Goal: Check status: Check status

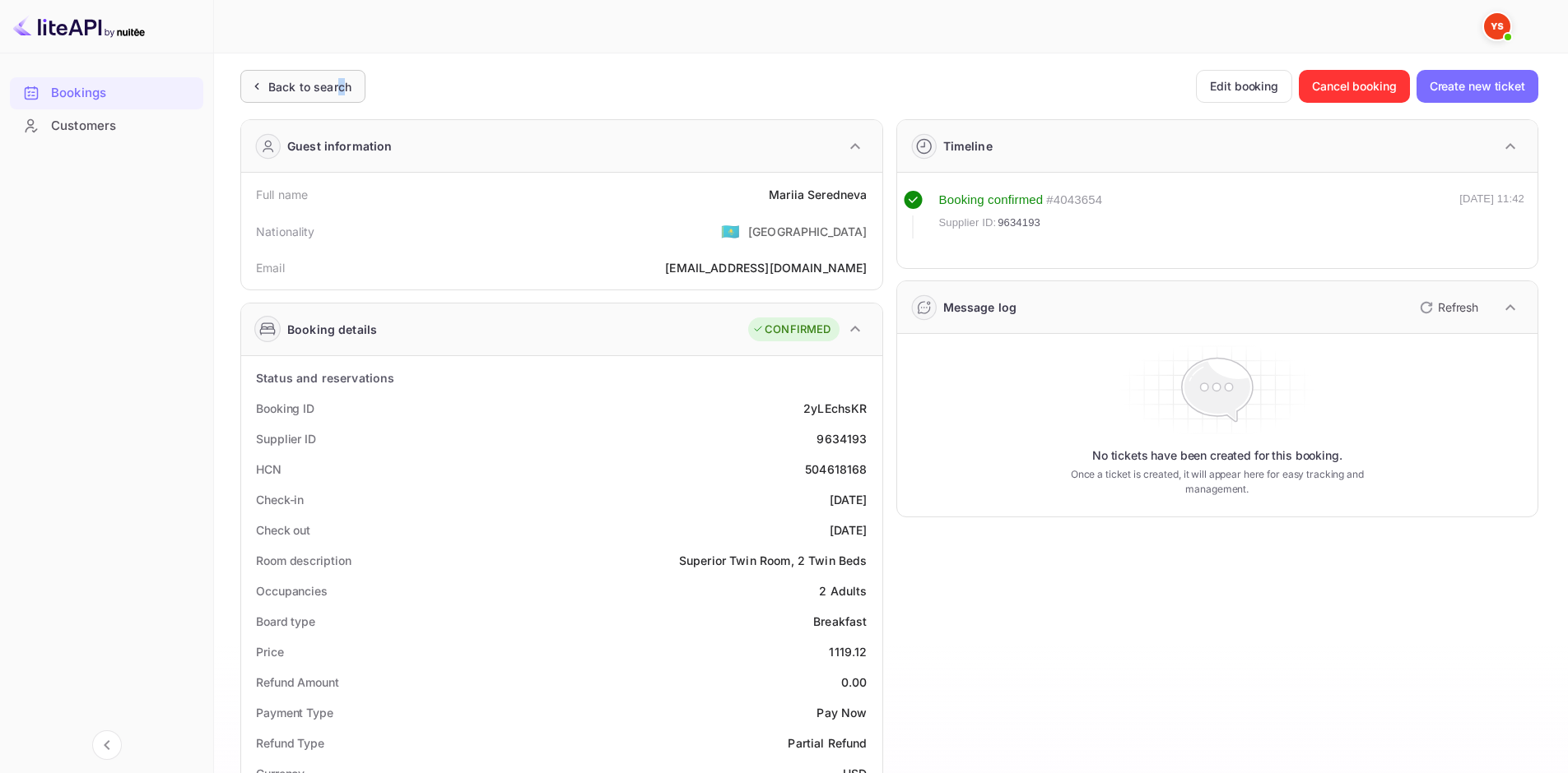
click at [340, 84] on div "Back to search" at bounding box center [310, 86] width 83 height 17
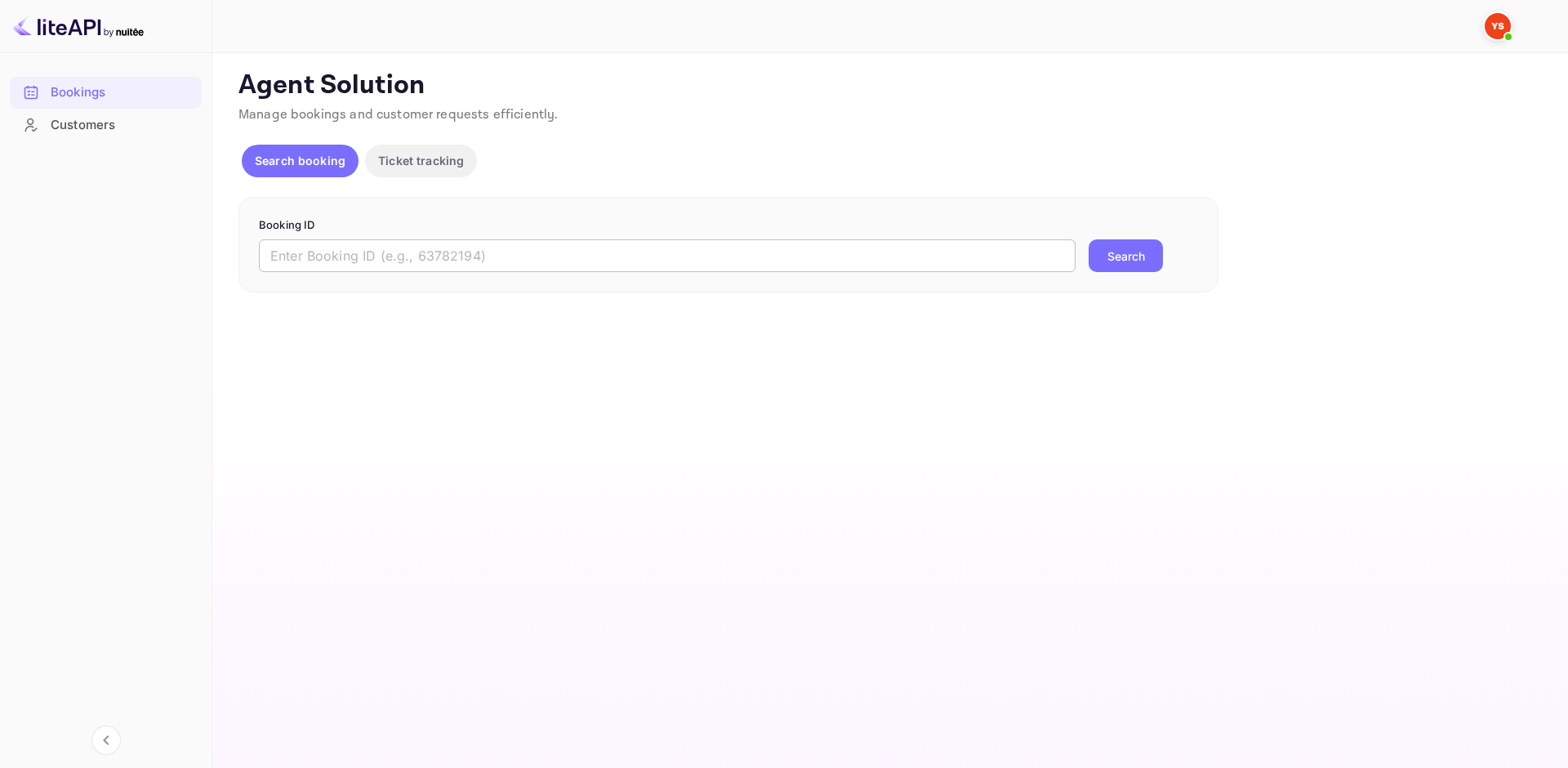
click at [379, 253] on input "text" at bounding box center [667, 256] width 817 height 33
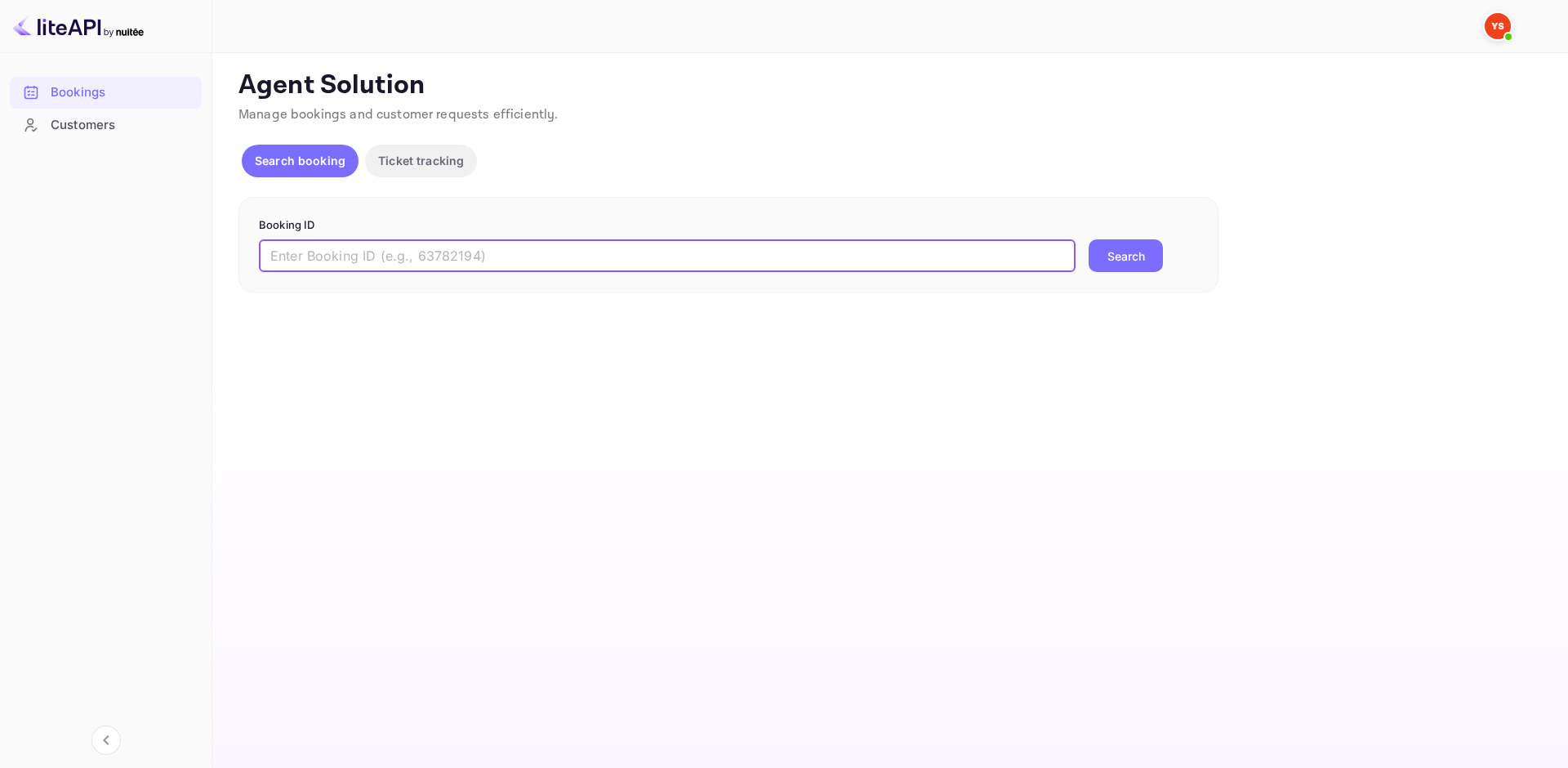
paste input "9634193"
type input "9634193"
click at [1125, 247] on button "Search" at bounding box center [1125, 256] width 74 height 33
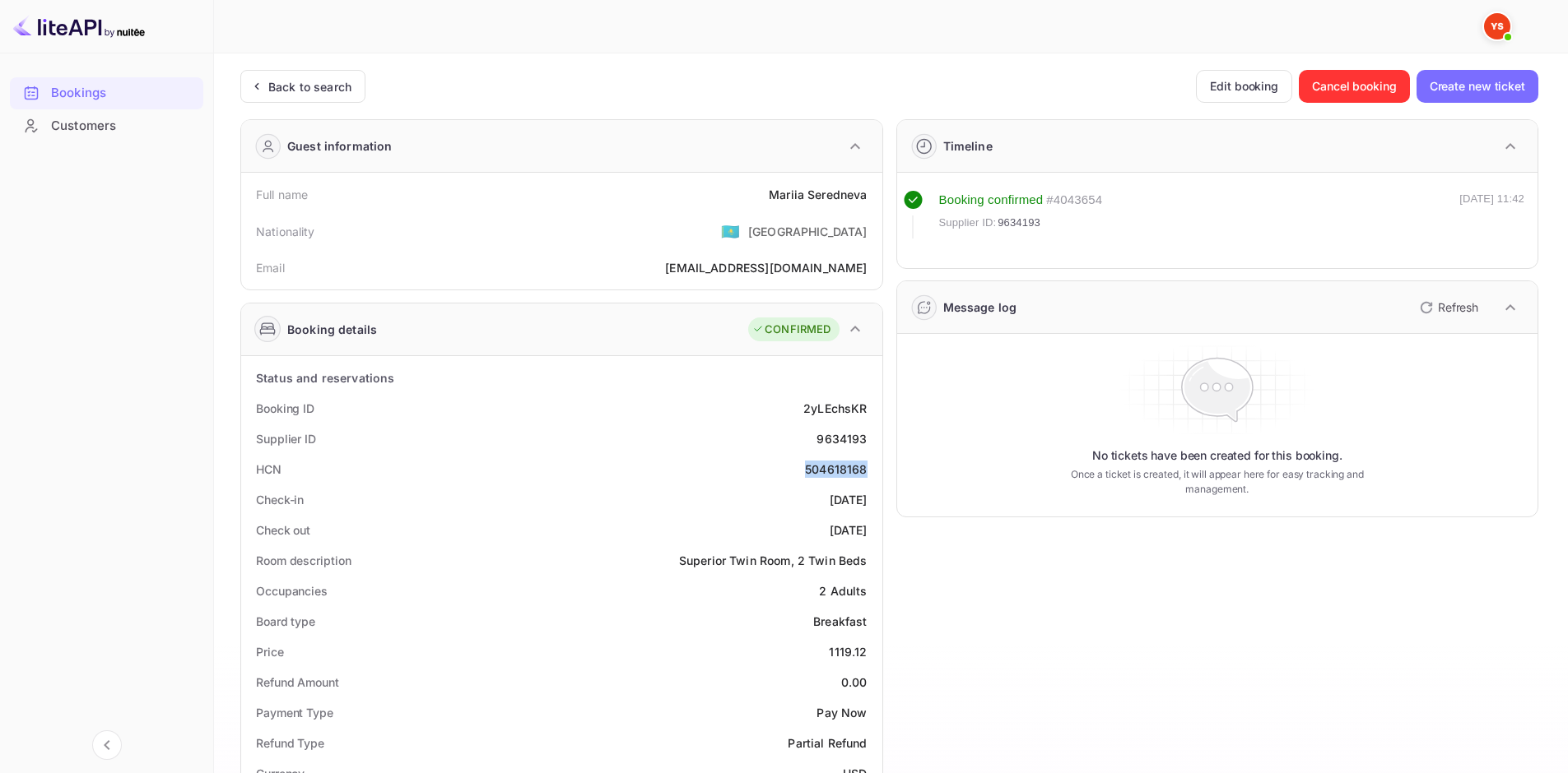
drag, startPoint x: 868, startPoint y: 469, endPoint x: 807, endPoint y: 465, distance: 61.1
click at [807, 465] on div "HCN 504618168" at bounding box center [561, 469] width 628 height 30
copy div "504618168"
click at [326, 94] on div "Back to search" at bounding box center [310, 86] width 83 height 17
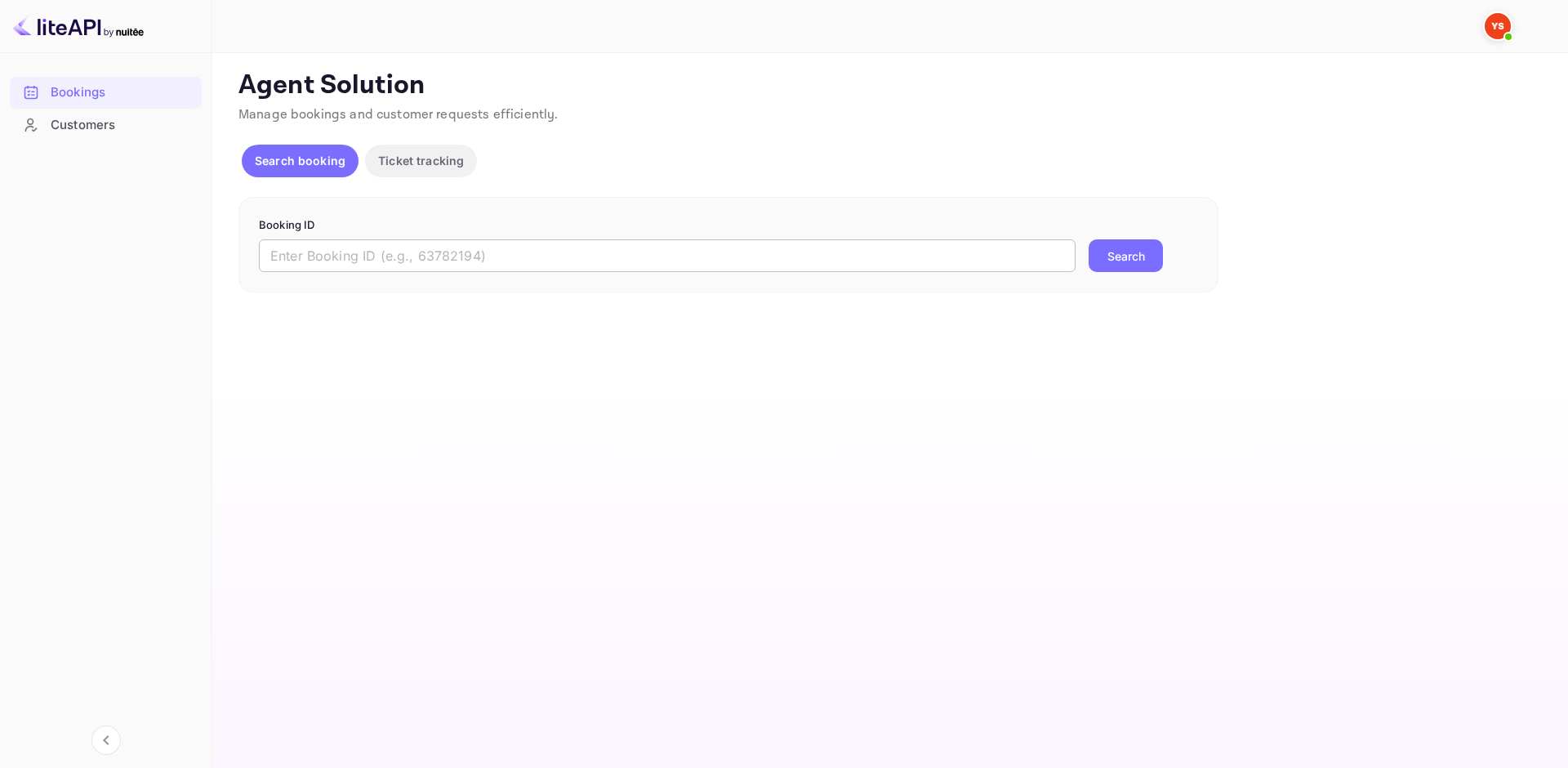
click at [523, 238] on form "Booking ID ​ Search" at bounding box center [728, 245] width 939 height 56
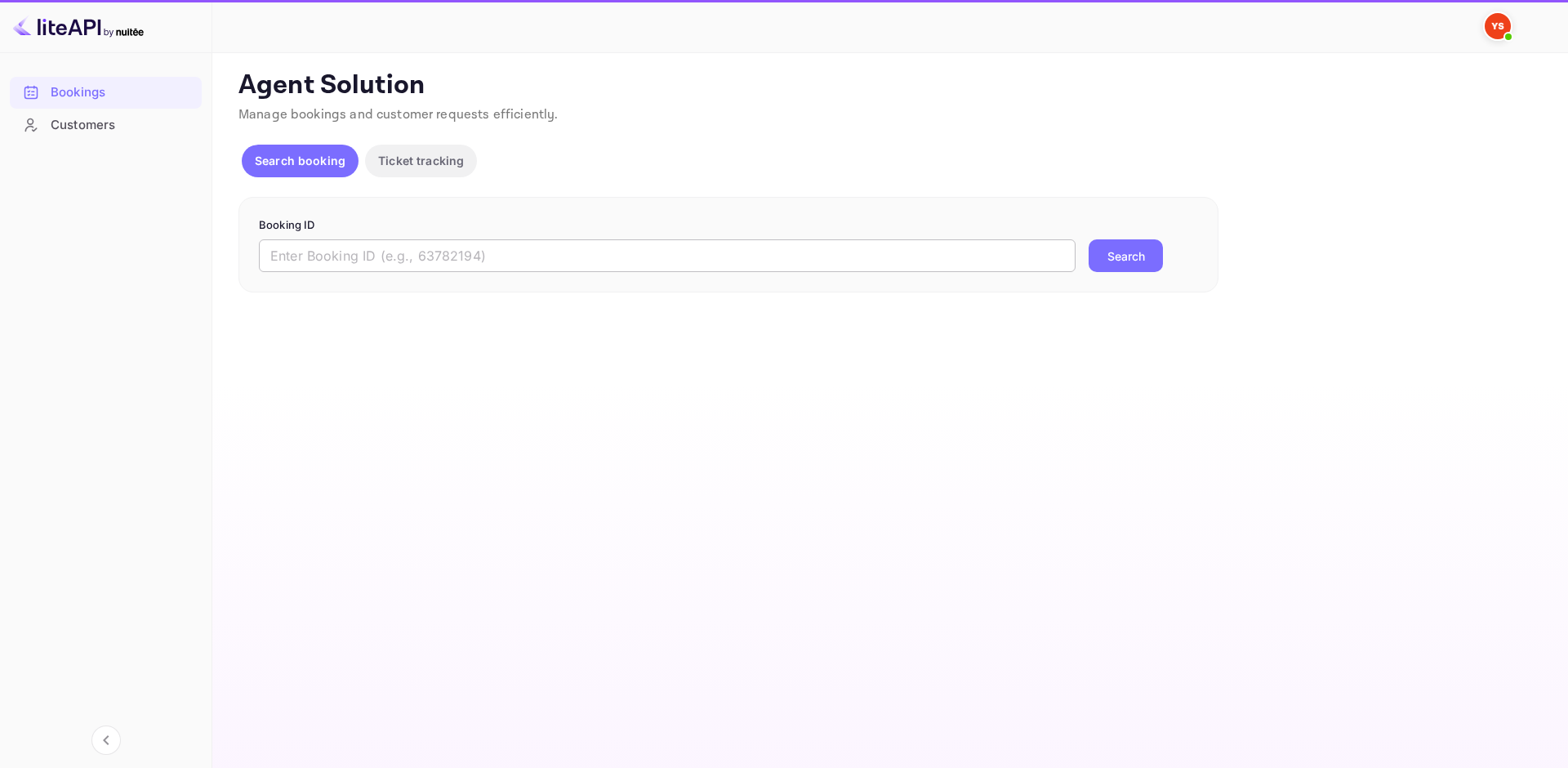
click at [523, 249] on input "text" at bounding box center [667, 256] width 817 height 33
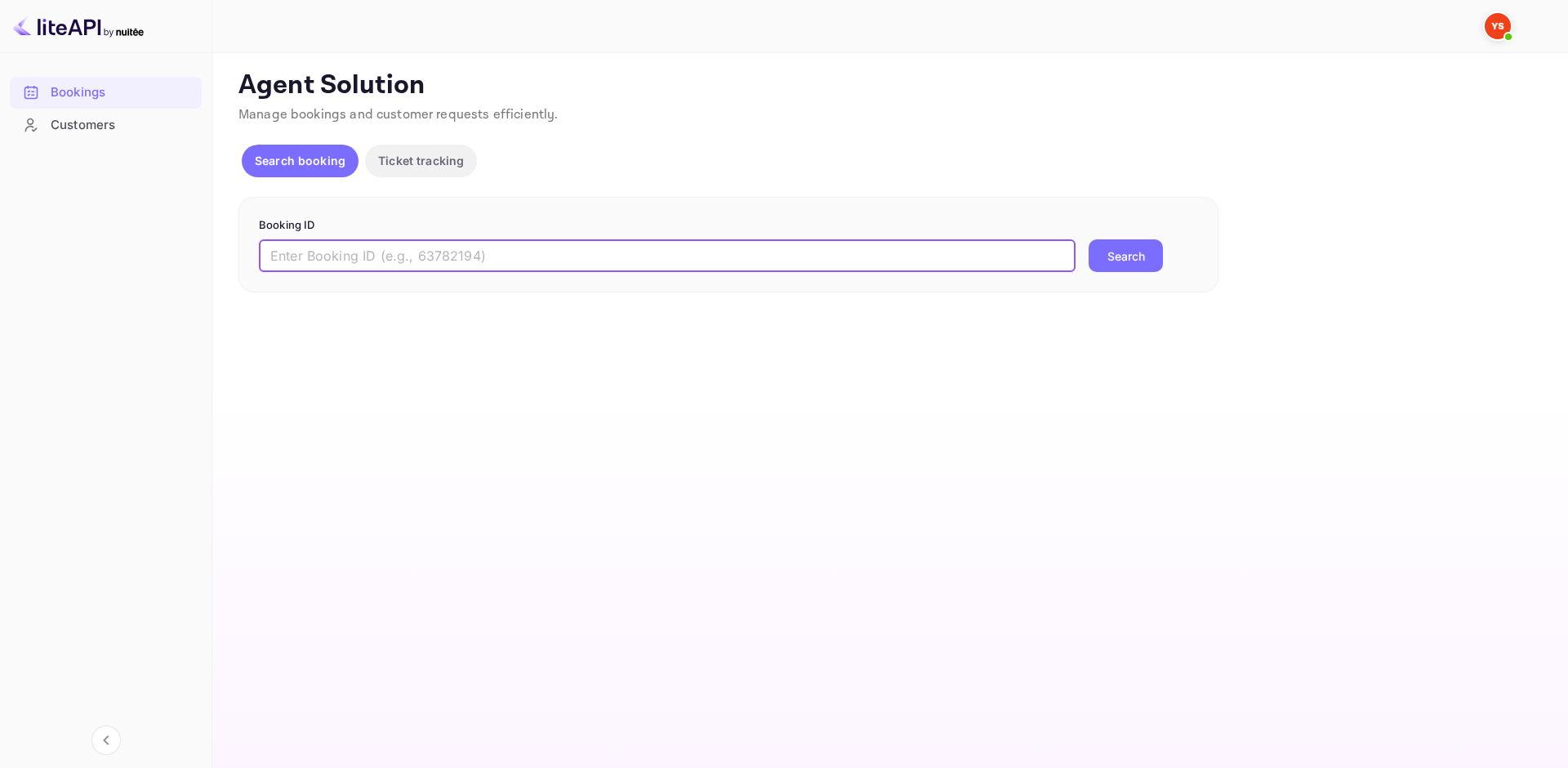
paste input "9634193"
type input "9634193"
click at [1145, 256] on button "Search" at bounding box center [1125, 256] width 74 height 33
